Goal: Information Seeking & Learning: Check status

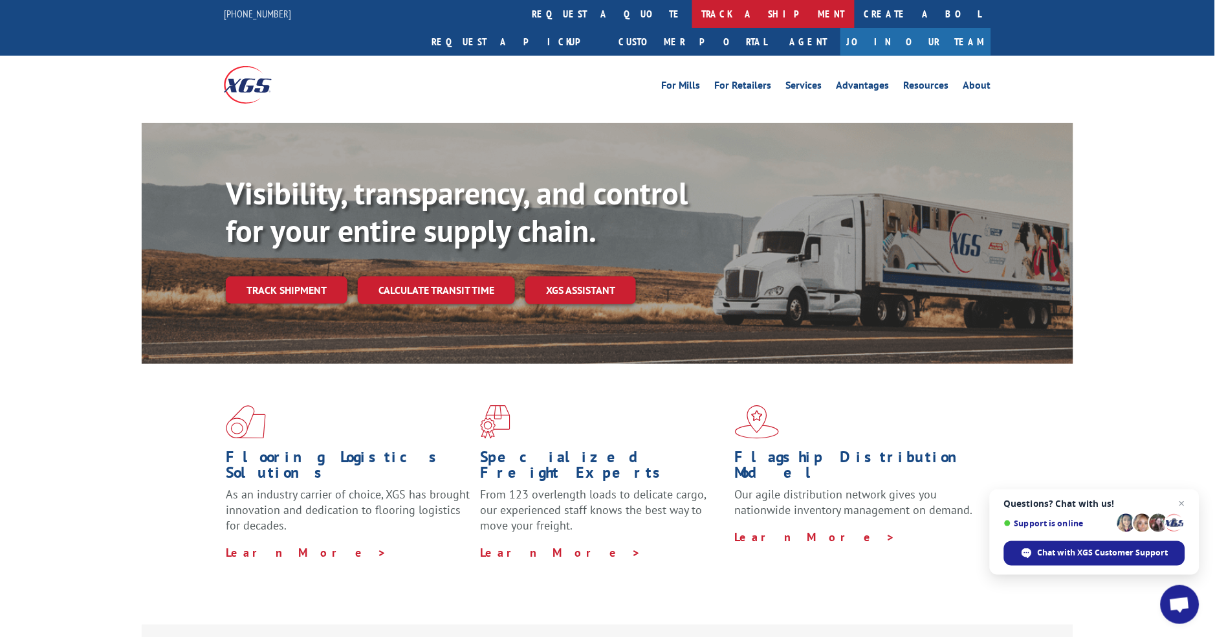
click at [692, 7] on link "track a shipment" at bounding box center [773, 14] width 162 height 28
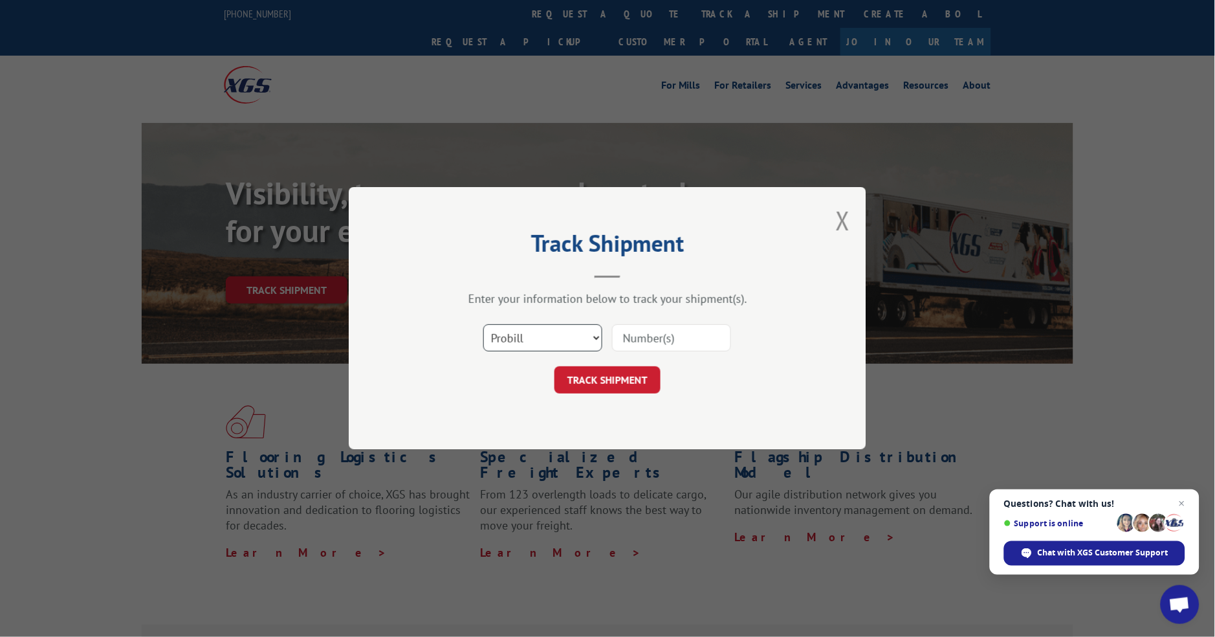
drag, startPoint x: 545, startPoint y: 327, endPoint x: 538, endPoint y: 345, distance: 18.9
click at [545, 327] on select "Select category... Probill BOL PO" at bounding box center [542, 338] width 119 height 27
select select "po"
click at [483, 325] on select "Select category... Probill BOL PO" at bounding box center [542, 338] width 119 height 27
click at [661, 334] on input at bounding box center [671, 338] width 119 height 27
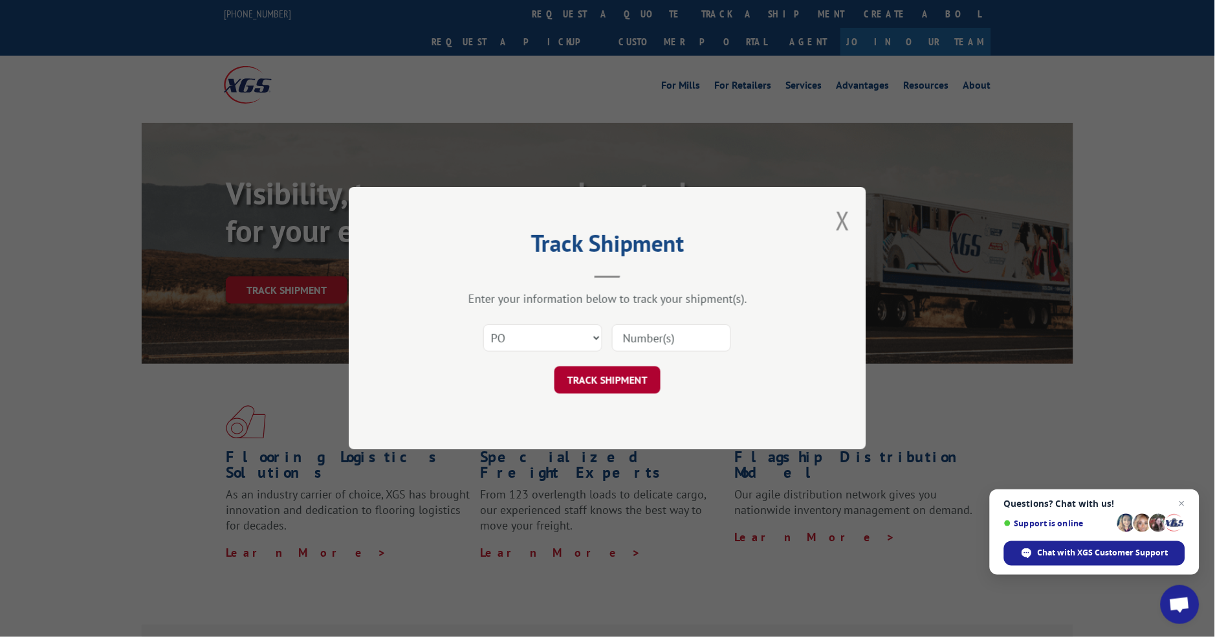
paste input "14529760"
type input "14529760"
click at [618, 384] on button "TRACK SHIPMENT" at bounding box center [608, 380] width 106 height 27
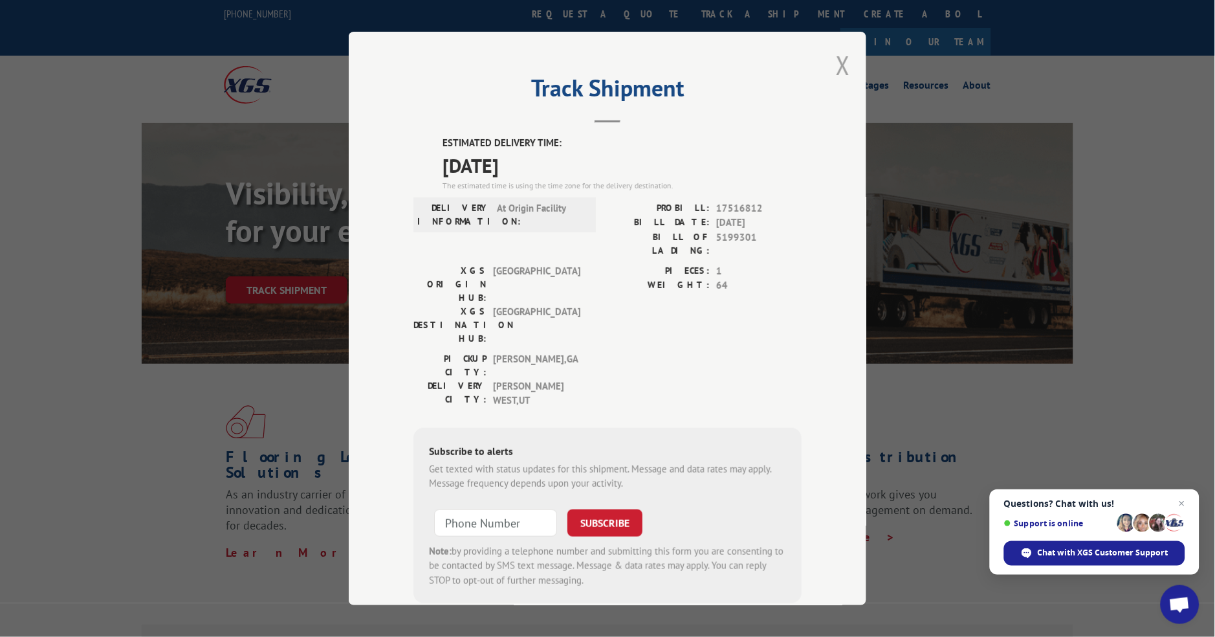
click at [836, 56] on button "Close modal" at bounding box center [843, 65] width 14 height 34
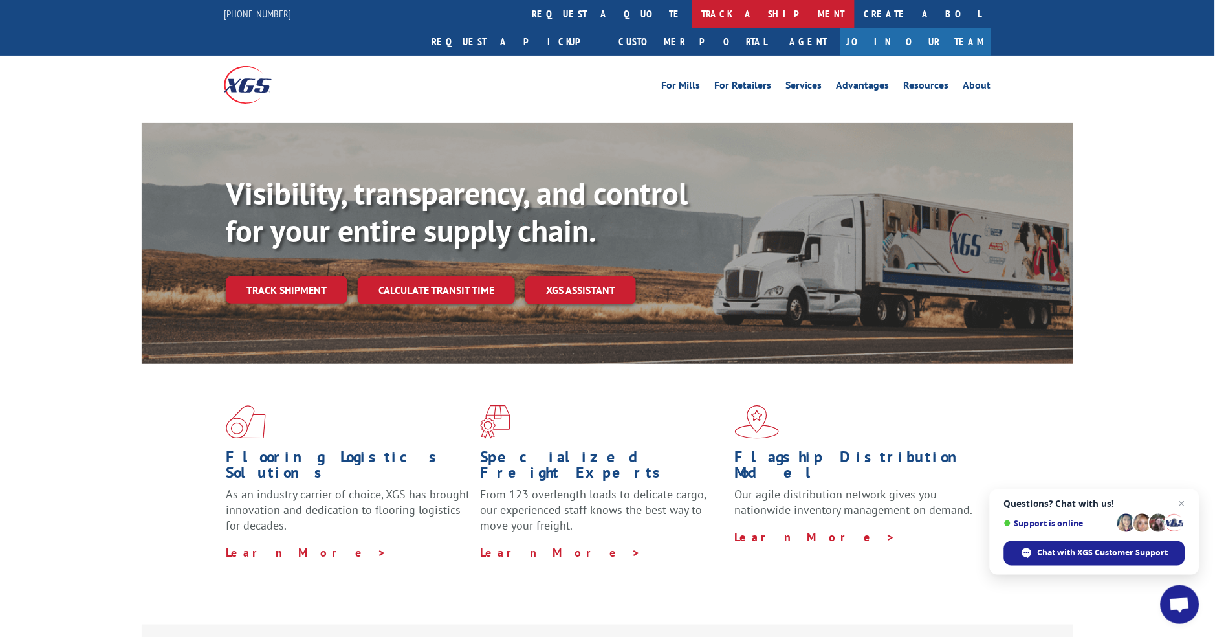
click at [692, 23] on link "track a shipment" at bounding box center [773, 14] width 162 height 28
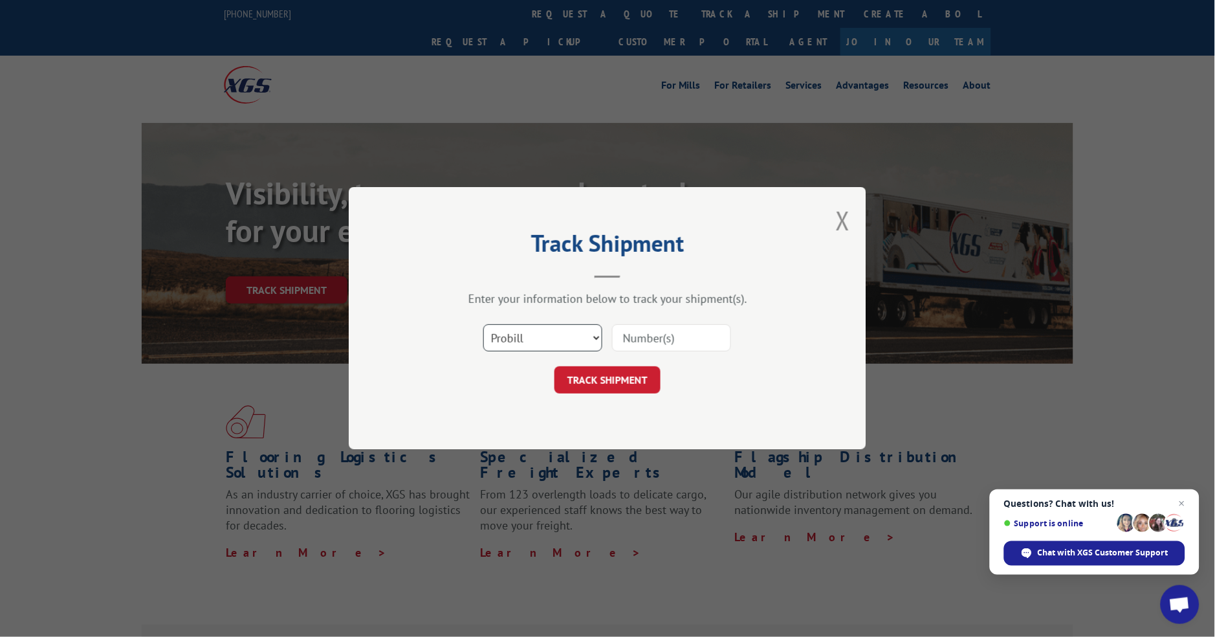
click at [571, 338] on select "Select category... Probill BOL PO" at bounding box center [542, 338] width 119 height 27
select select "po"
click at [483, 325] on select "Select category... Probill BOL PO" at bounding box center [542, 338] width 119 height 27
click at [674, 335] on input at bounding box center [671, 338] width 119 height 27
paste input "14529552"
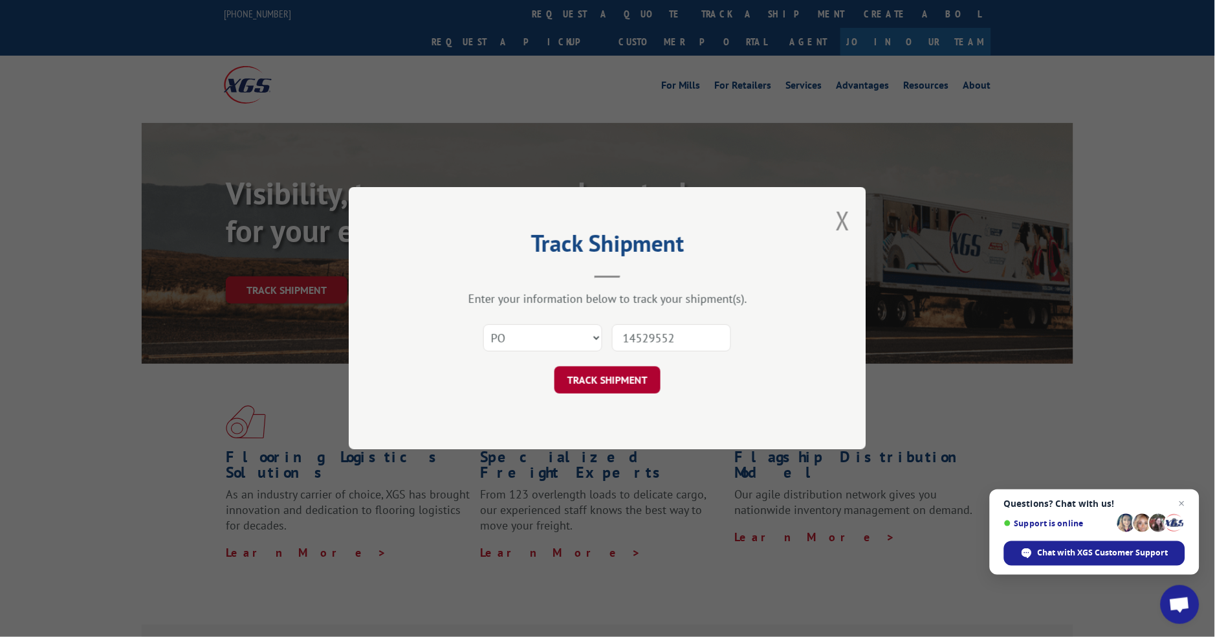
type input "14529552"
click at [605, 380] on button "TRACK SHIPMENT" at bounding box center [608, 380] width 106 height 27
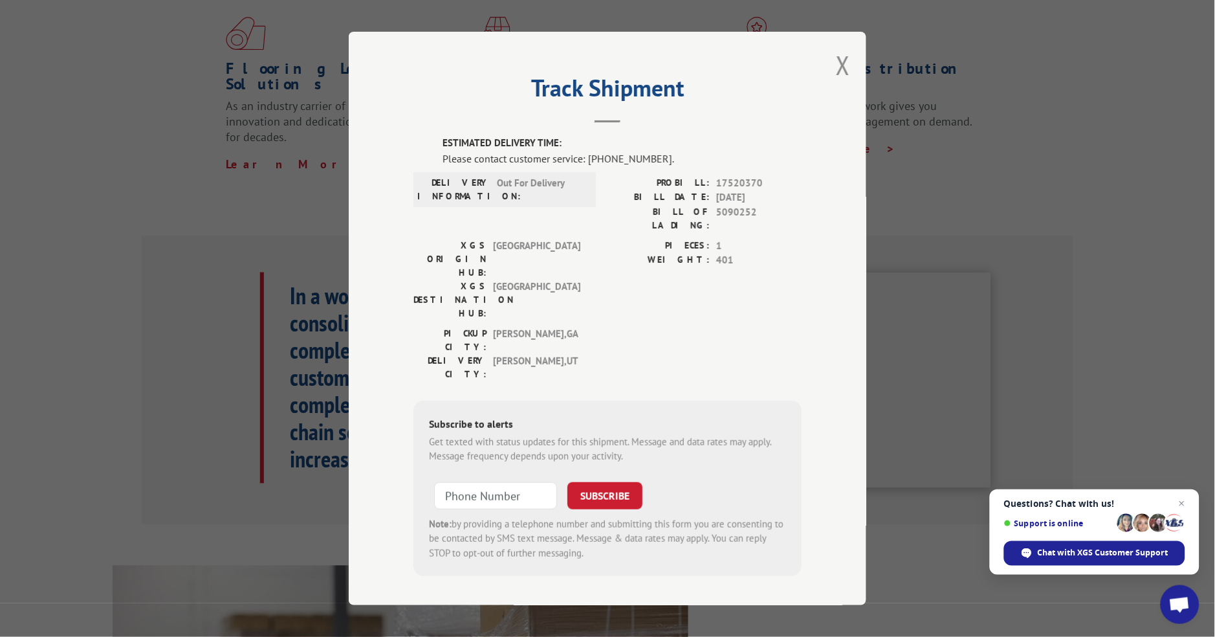
scroll to position [431, 0]
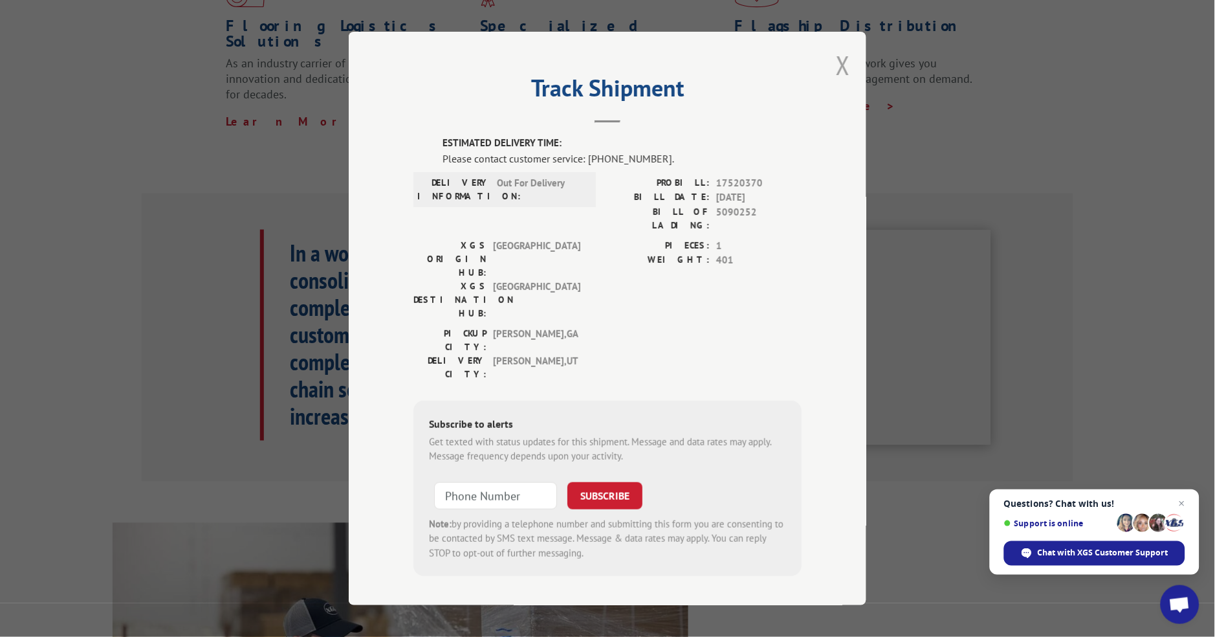
click at [848, 62] on button "Close modal" at bounding box center [843, 65] width 14 height 34
